Goal: Information Seeking & Learning: Learn about a topic

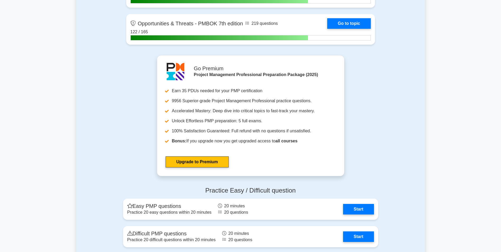
scroll to position [1816, 0]
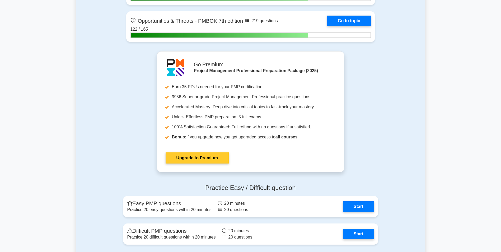
click at [212, 152] on link "Upgrade to Premium" at bounding box center [197, 157] width 63 height 11
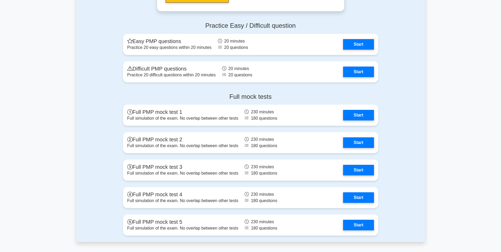
scroll to position [1986, 0]
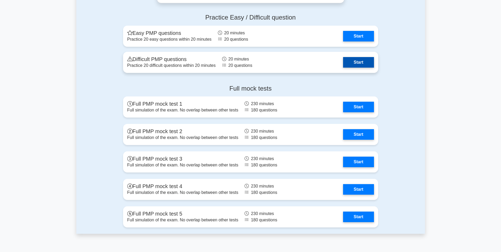
click at [355, 62] on link "Start" at bounding box center [358, 62] width 31 height 11
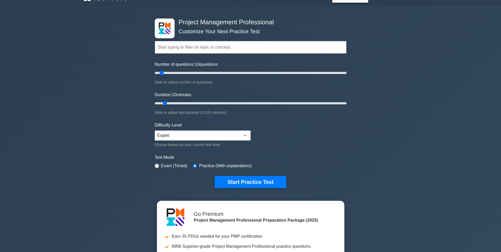
scroll to position [8, 0]
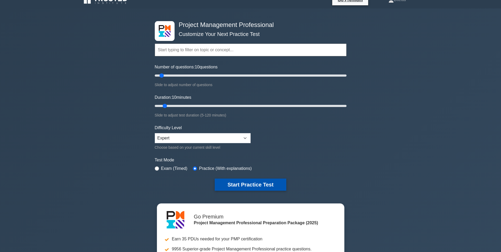
click at [264, 181] on button "Start Practice Test" at bounding box center [250, 185] width 71 height 12
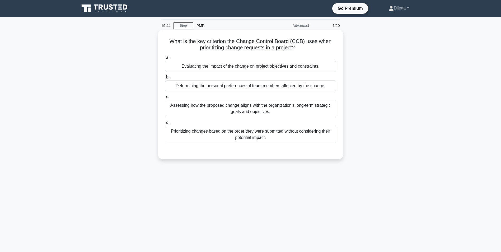
click at [262, 110] on div "Assessing how the proposed change aligns with the organization's long-term stra…" at bounding box center [250, 108] width 171 height 17
click at [165, 99] on input "c. Assessing how the proposed change aligns with the organization's long-term s…" at bounding box center [165, 96] width 0 height 3
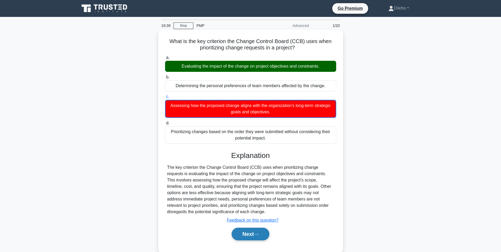
click at [256, 232] on button "Next" at bounding box center [251, 234] width 38 height 13
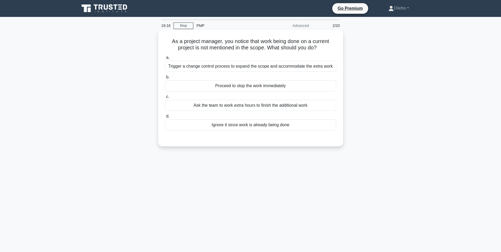
click at [291, 92] on div "a. Trigger a change control process to expand the scope and accommodate the ext…" at bounding box center [251, 92] width 178 height 78
click at [293, 90] on div "Proceed to stop the work immediately" at bounding box center [250, 85] width 171 height 11
click at [165, 79] on input "b. Proceed to stop the work immediately" at bounding box center [165, 77] width 0 height 3
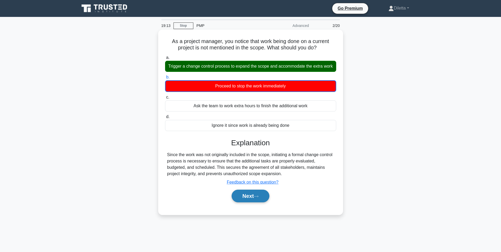
click at [251, 197] on button "Next" at bounding box center [251, 196] width 38 height 13
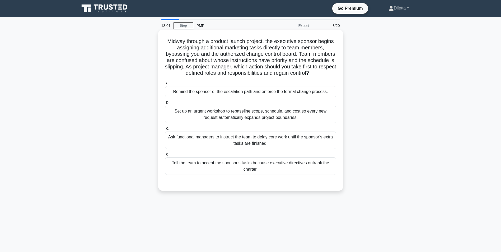
click at [272, 89] on div "Remind the sponsor of the escalation path and enforce the formal change process." at bounding box center [250, 91] width 171 height 11
click at [165, 85] on input "a. Remind the sponsor of the escalation path and enforce the formal change proc…" at bounding box center [165, 82] width 0 height 3
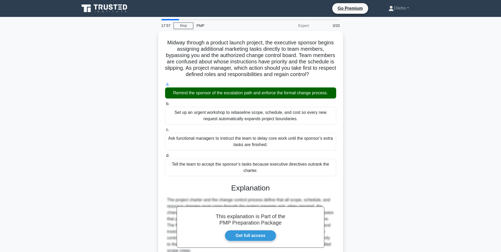
scroll to position [90, 0]
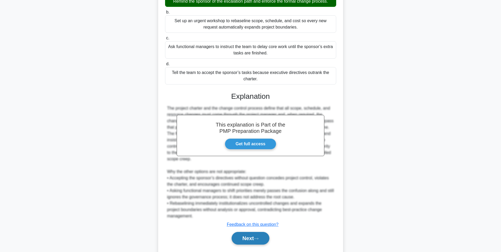
click at [253, 240] on button "Next" at bounding box center [251, 238] width 38 height 13
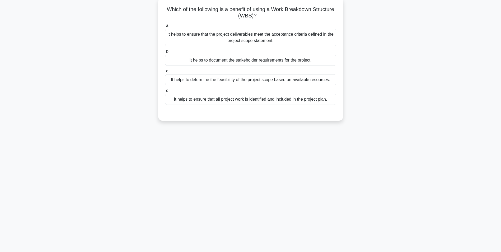
scroll to position [33, 0]
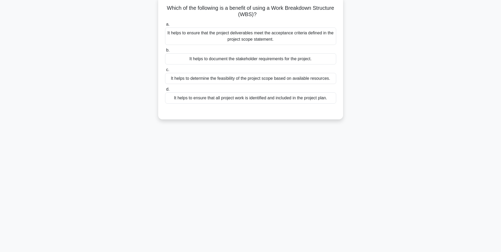
click at [319, 103] on div "It helps to ensure that all project work is identified and included in the proj…" at bounding box center [250, 97] width 171 height 11
click at [165, 91] on input "d. It helps to ensure that all project work is identified and included in the p…" at bounding box center [165, 89] width 0 height 3
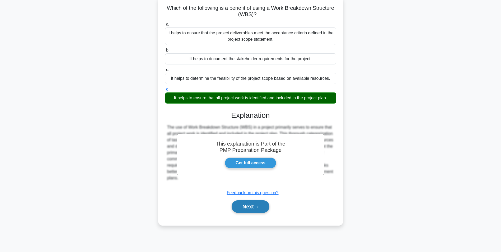
click at [258, 204] on button "Next" at bounding box center [251, 206] width 38 height 13
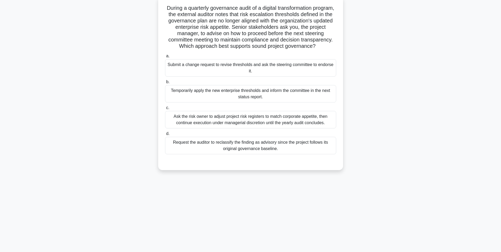
click at [326, 77] on div "Submit a change request to revise thresholds and ask the steering committee to …" at bounding box center [250, 67] width 171 height 17
click at [165, 58] on input "a. Submit a change request to revise thresholds and ask the steering committee …" at bounding box center [165, 55] width 0 height 3
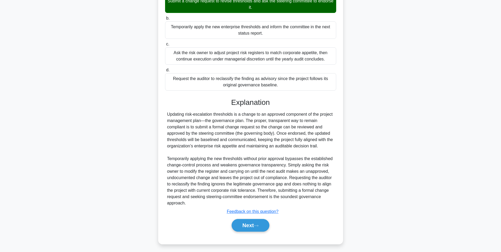
scroll to position [99, 0]
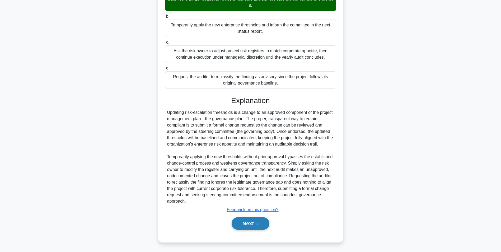
click at [256, 225] on button "Next" at bounding box center [251, 223] width 38 height 13
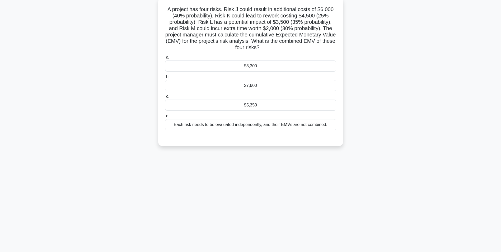
scroll to position [33, 0]
click at [262, 100] on div "$5,350" at bounding box center [250, 103] width 171 height 11
click at [165, 97] on input "c. $5,350" at bounding box center [165, 95] width 0 height 3
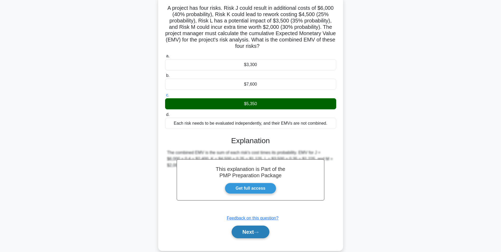
click at [255, 228] on button "Next" at bounding box center [251, 232] width 38 height 13
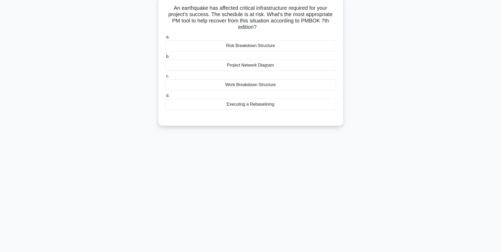
click at [304, 103] on div "Executing a Rebaselining" at bounding box center [250, 104] width 171 height 11
click at [165, 97] on input "d. Executing a Rebaselining" at bounding box center [165, 95] width 0 height 3
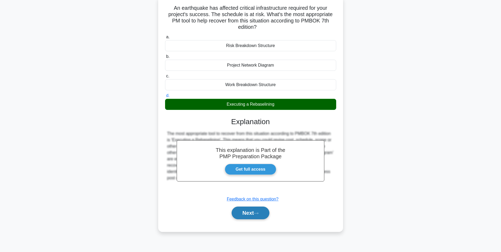
click at [254, 212] on button "Next" at bounding box center [251, 213] width 38 height 13
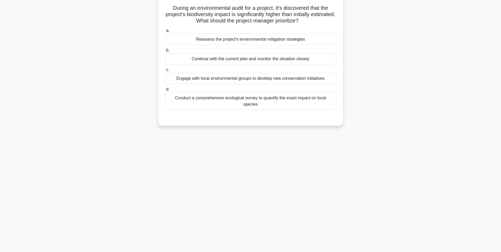
click at [259, 101] on div "Conduct a comprehensive ecological survey to quantify the exact impact on local…" at bounding box center [250, 100] width 171 height 17
click at [165, 91] on input "d. Conduct a comprehensive ecological survey to quantify the exact impact on lo…" at bounding box center [165, 89] width 0 height 3
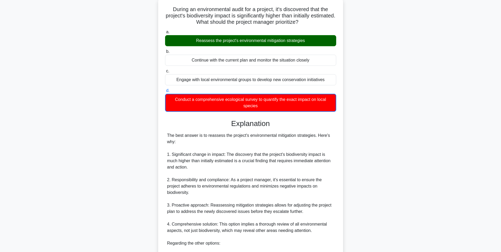
scroll to position [111, 0]
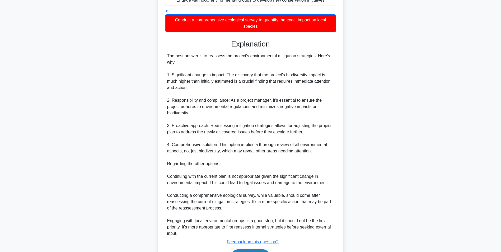
click at [256, 250] on button "Next" at bounding box center [251, 255] width 38 height 13
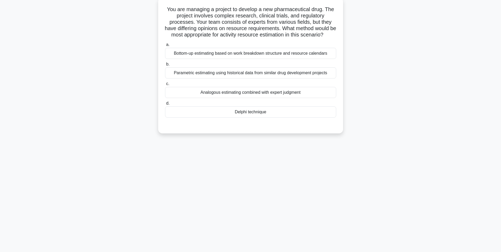
scroll to position [33, 0]
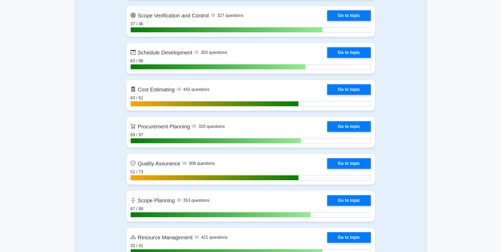
scroll to position [754, 0]
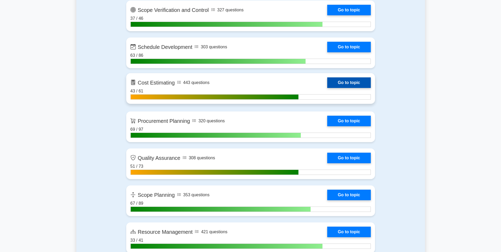
click at [348, 82] on link "Go to topic" at bounding box center [348, 82] width 43 height 11
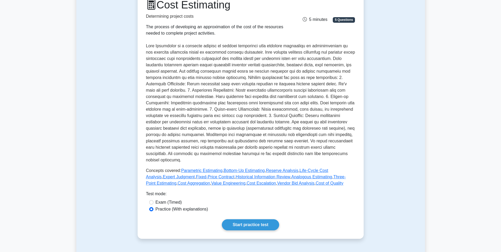
scroll to position [113, 0]
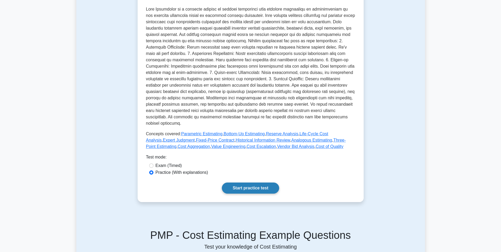
click at [266, 183] on link "Start practice test" at bounding box center [250, 188] width 57 height 11
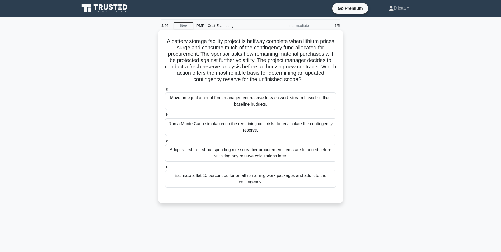
click at [263, 132] on div "Run a Monte Carlo simulation on the remaining cost risks to recalculate the con…" at bounding box center [250, 126] width 171 height 17
click at [165, 117] on input "b. Run a Monte Carlo simulation on the remaining cost risks to recalculate the …" at bounding box center [165, 115] width 0 height 3
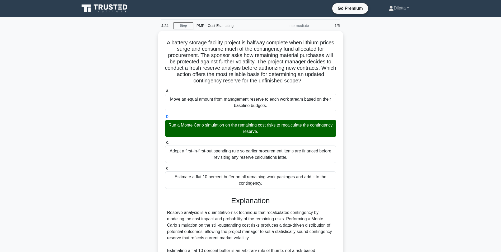
scroll to position [93, 0]
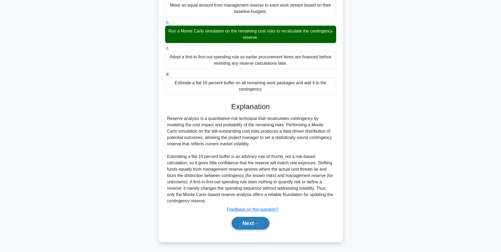
click at [249, 221] on button "Next" at bounding box center [251, 223] width 38 height 13
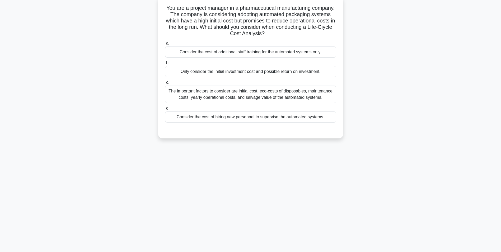
click at [273, 98] on div "The important factors to consider are initial cost, eco-costs of disposables, m…" at bounding box center [250, 94] width 171 height 17
click at [165, 84] on input "c. The important factors to consider are initial cost, eco-costs of disposables…" at bounding box center [165, 82] width 0 height 3
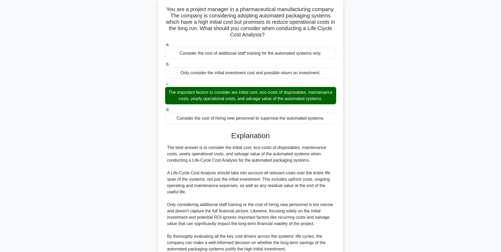
scroll to position [87, 0]
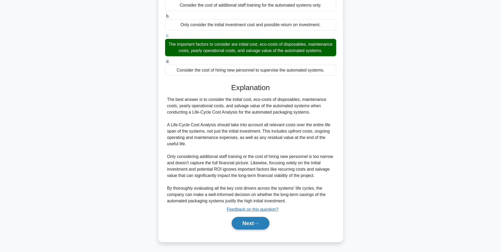
click at [249, 225] on button "Next" at bounding box center [251, 223] width 38 height 13
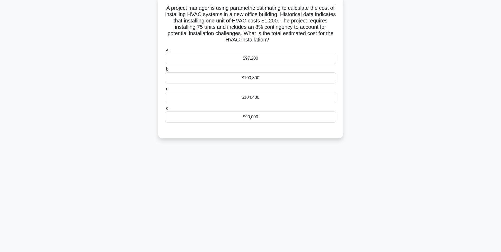
drag, startPoint x: 302, startPoint y: 57, endPoint x: 273, endPoint y: 62, distance: 28.6
click at [273, 62] on div "$97,200" at bounding box center [250, 58] width 171 height 11
click at [165, 52] on input "a. $97,200" at bounding box center [165, 49] width 0 height 3
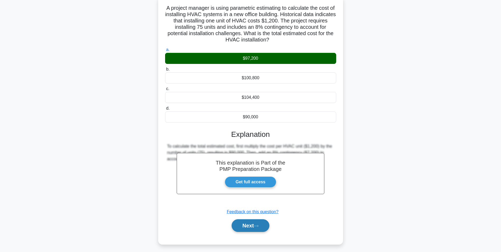
click at [259, 227] on icon at bounding box center [256, 226] width 5 height 3
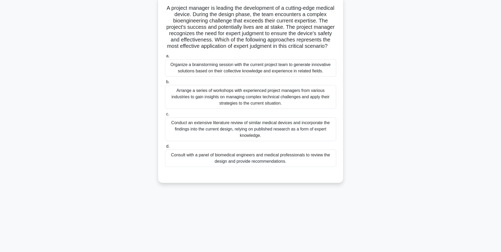
click at [306, 85] on div "a. Organize a brainstorming session with the current project team to generate i…" at bounding box center [251, 110] width 178 height 116
click at [298, 109] on div "Arrange a series of workshops with experienced project managers from various in…" at bounding box center [250, 97] width 171 height 24
click at [165, 84] on input "b. Arrange a series of workshops with experienced project managers from various…" at bounding box center [165, 81] width 0 height 3
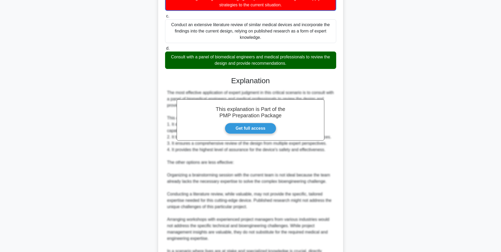
scroll to position [189, 0]
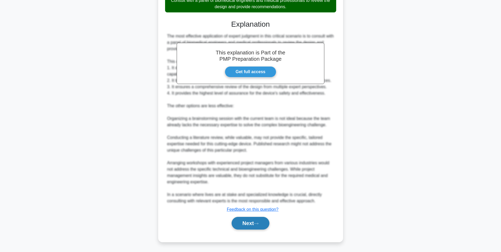
click at [266, 221] on button "Next" at bounding box center [251, 223] width 38 height 13
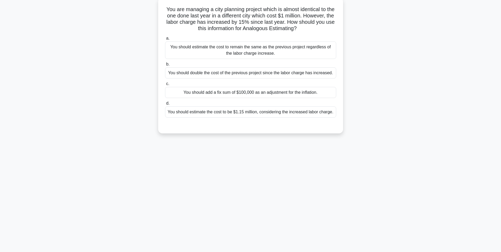
scroll to position [33, 0]
click at [321, 113] on div "You should estimate the cost to be $1.15 million, considering the increased lab…" at bounding box center [250, 110] width 171 height 11
click at [165, 104] on input "d. You should estimate the cost to be $1.15 million, considering the increased …" at bounding box center [165, 101] width 0 height 3
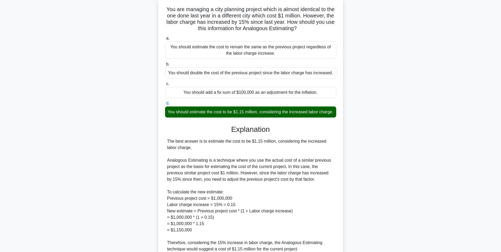
scroll to position [106, 0]
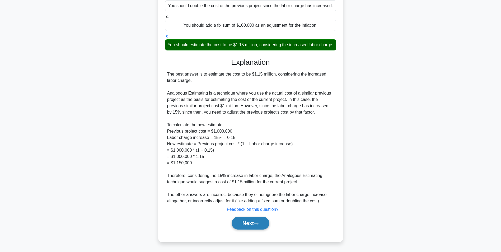
click at [247, 219] on button "Next" at bounding box center [251, 223] width 38 height 13
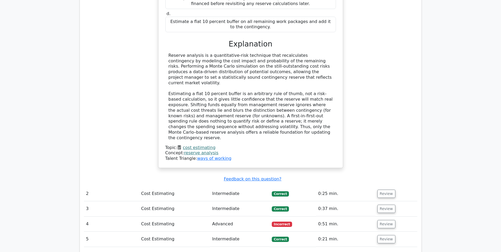
scroll to position [457, 0]
